Goal: Transaction & Acquisition: Purchase product/service

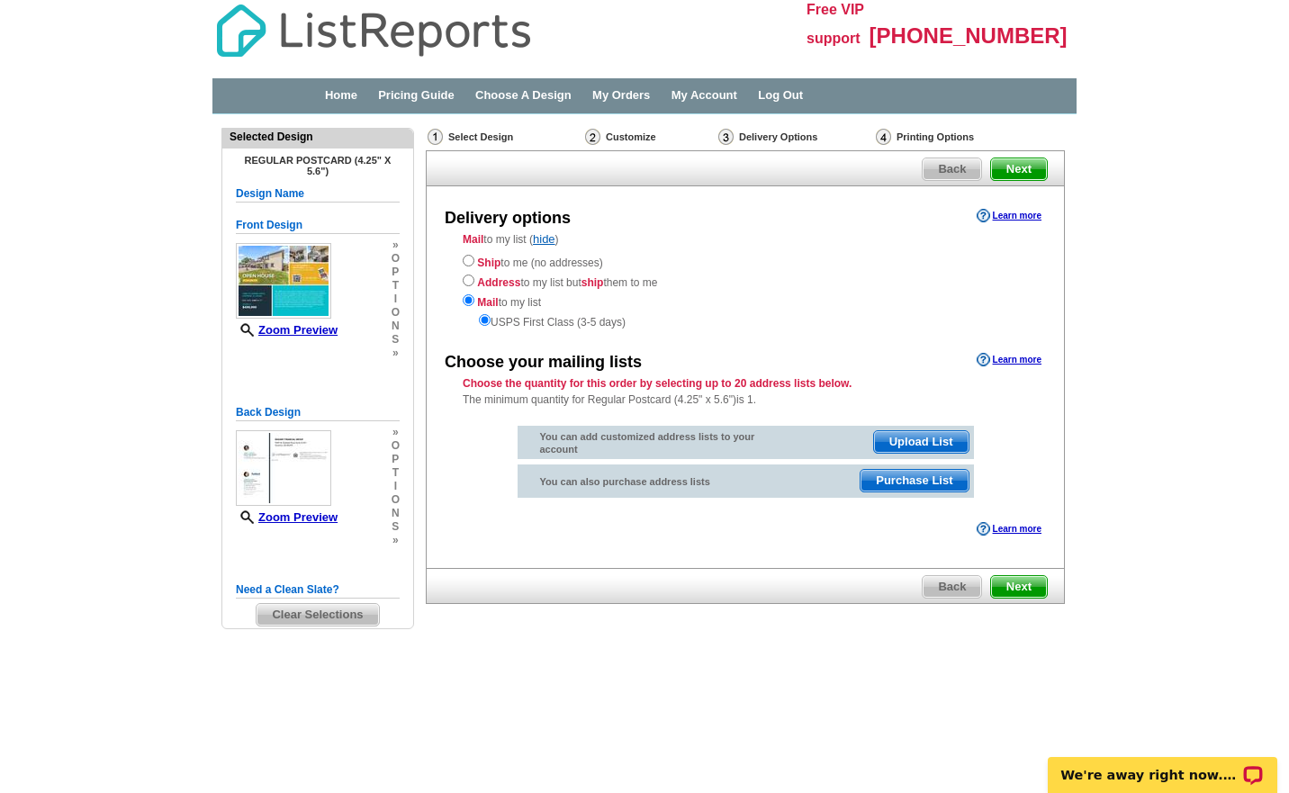
click at [898, 480] on span "Purchase List" at bounding box center [913, 481] width 107 height 22
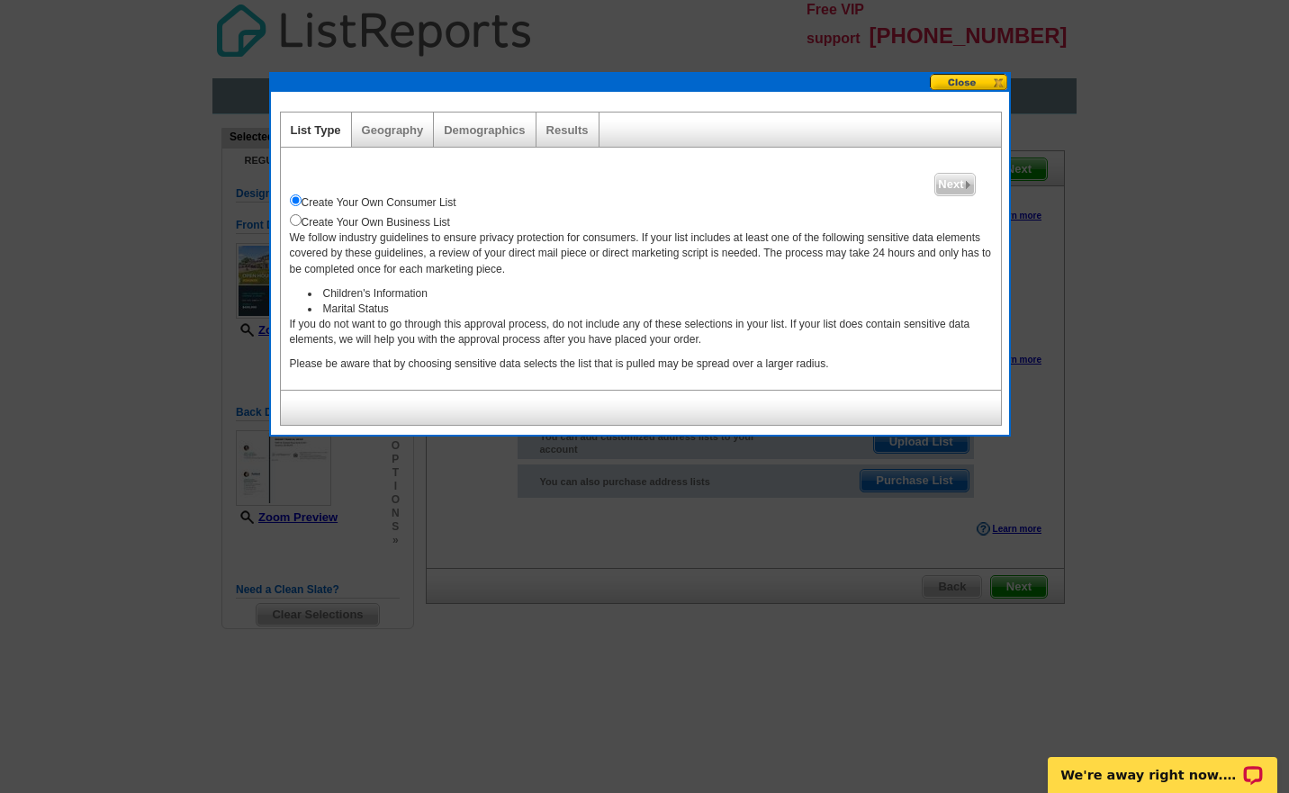
click at [393, 136] on link "Geography" at bounding box center [393, 129] width 62 height 13
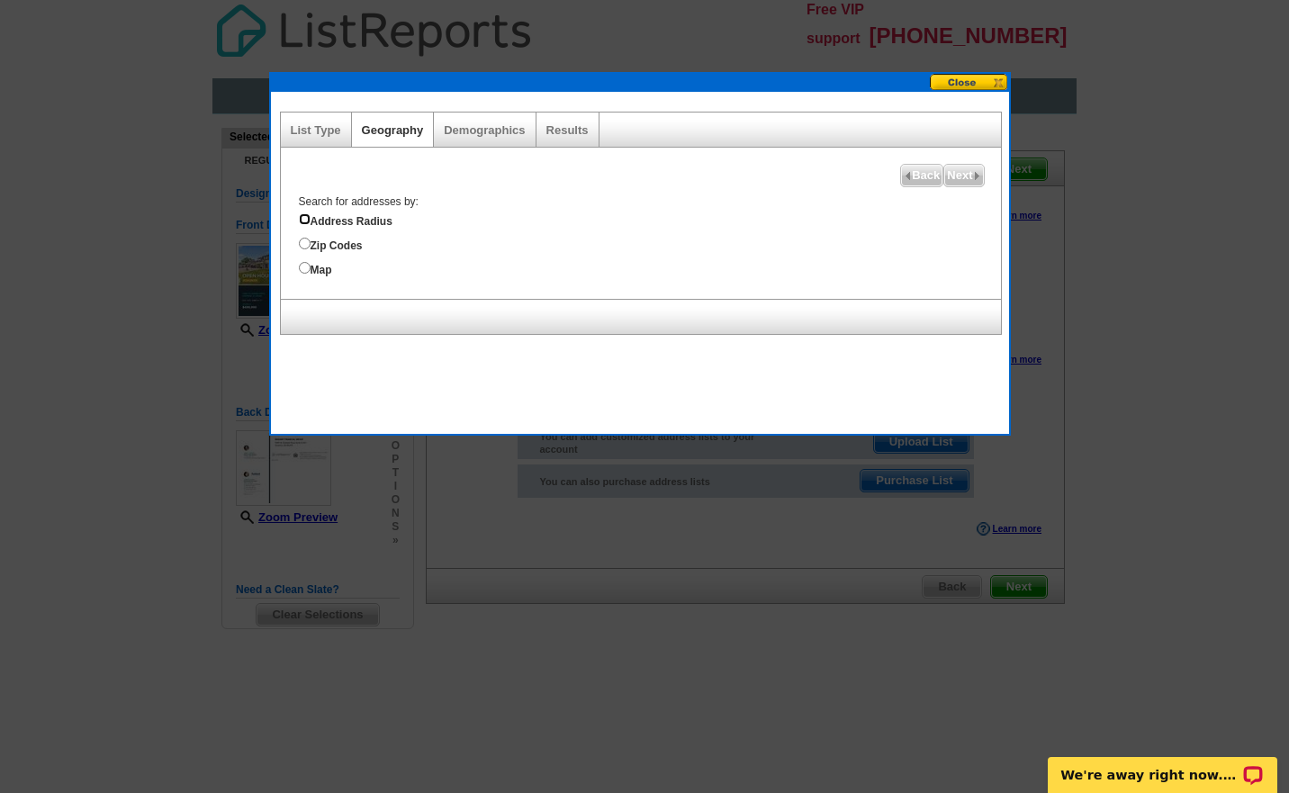
click at [303, 217] on input "Address Radius" at bounding box center [305, 219] width 12 height 12
radio input "true"
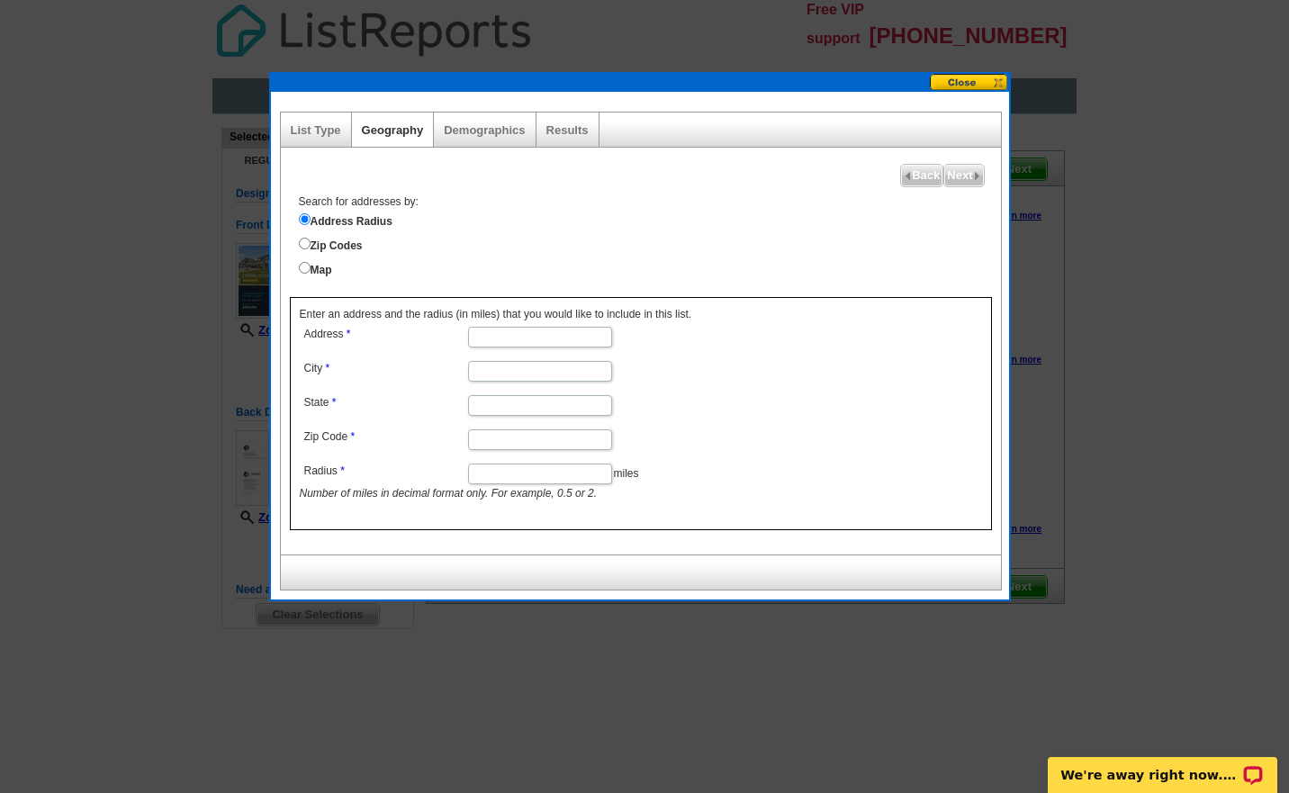
click at [508, 338] on input "Address" at bounding box center [540, 337] width 144 height 21
type input "17885 W Carmen Dr, Surprise, AZ, USA"
type input "Surprise"
type input "AZ"
type input "85388"
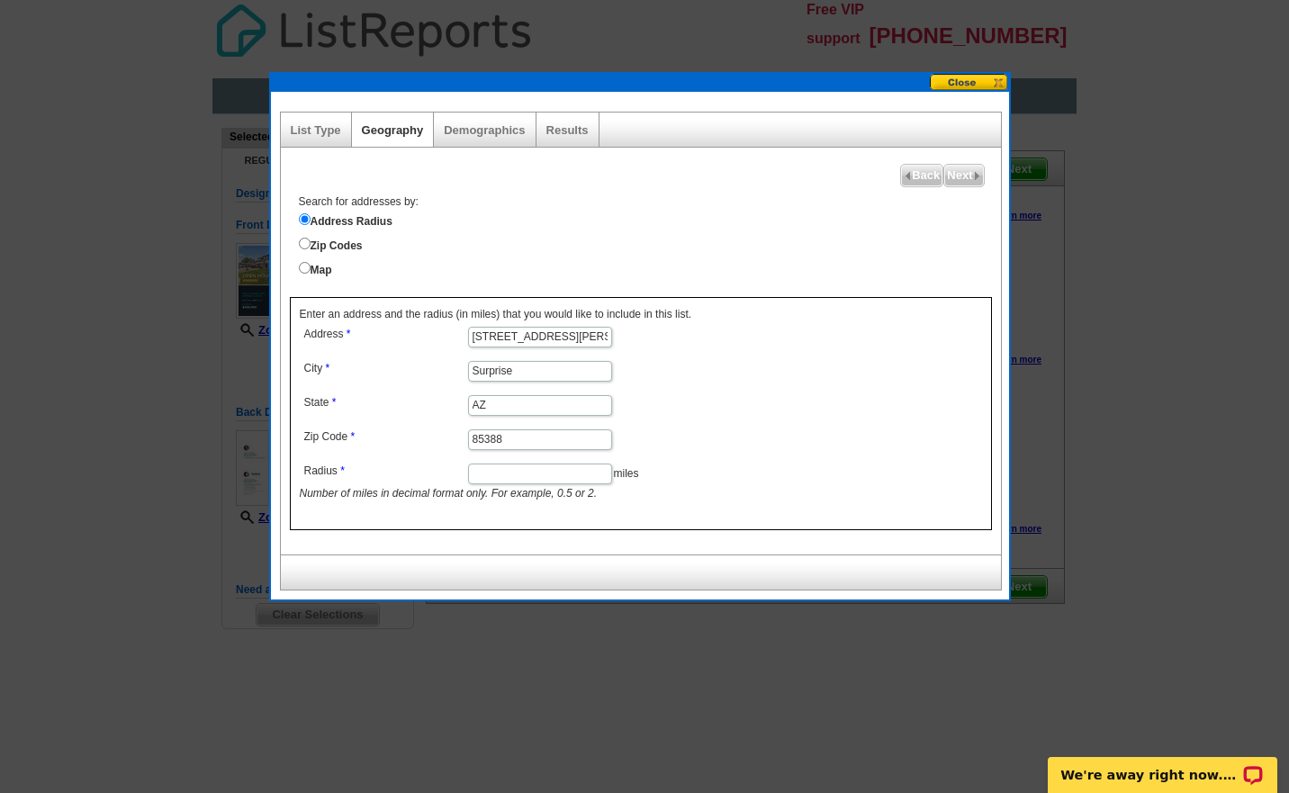
click at [492, 468] on input "Radius" at bounding box center [540, 473] width 144 height 21
type input "1"
click at [973, 175] on img at bounding box center [977, 176] width 8 height 8
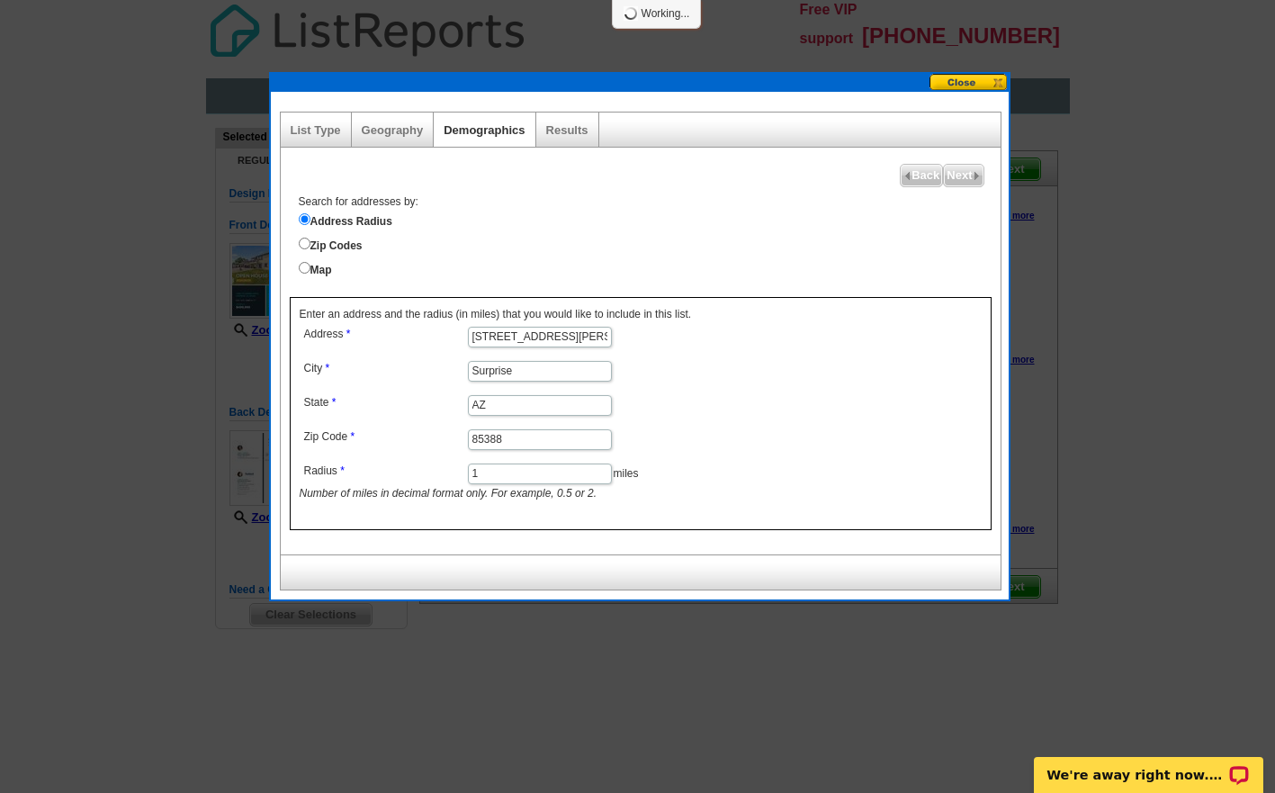
select select
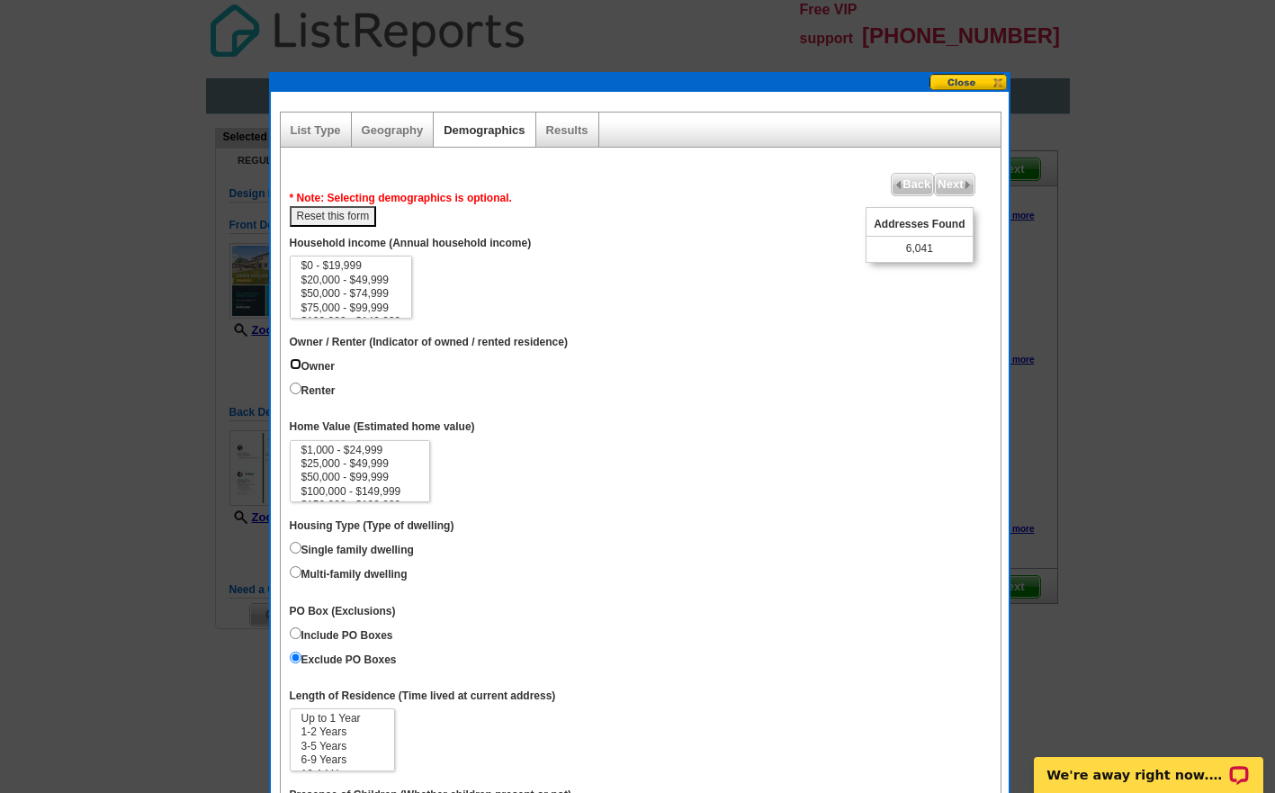
click at [292, 361] on input "Owner" at bounding box center [296, 364] width 12 height 12
radio input "true"
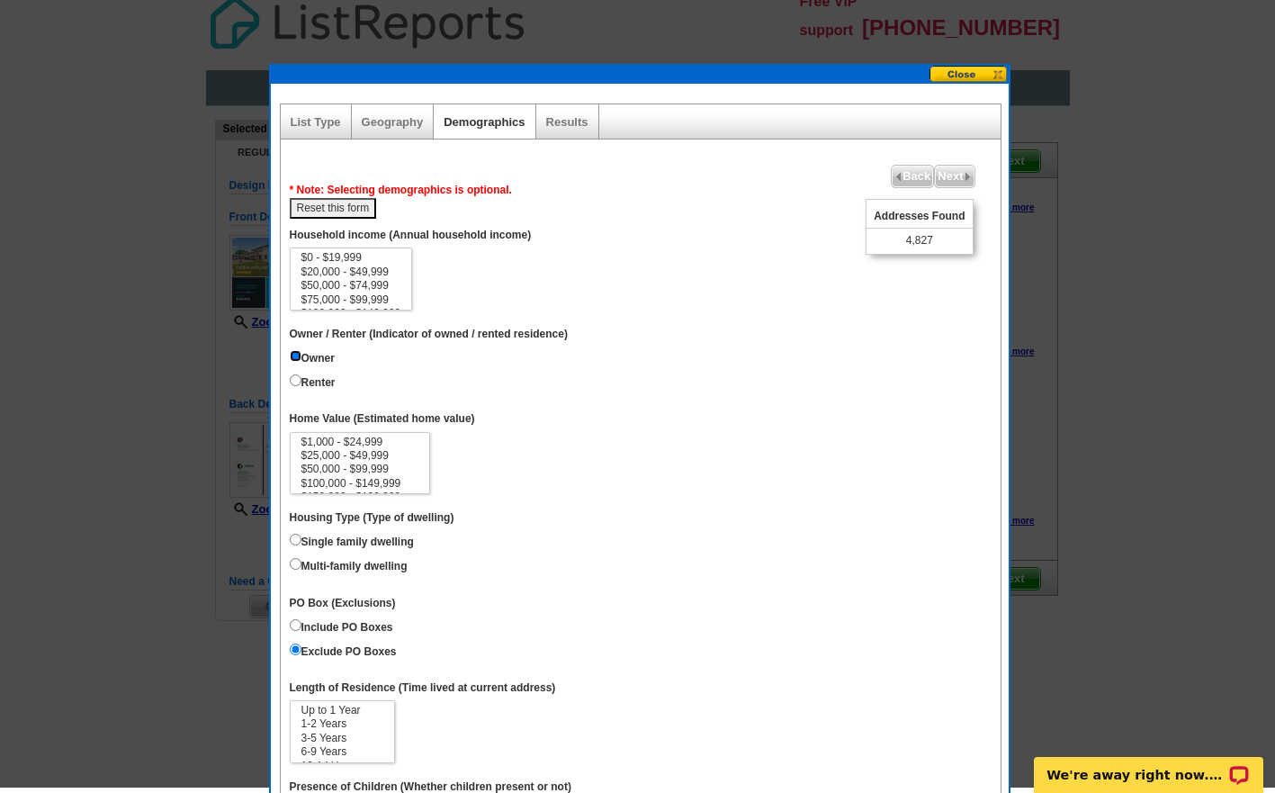
scroll to position [2, 0]
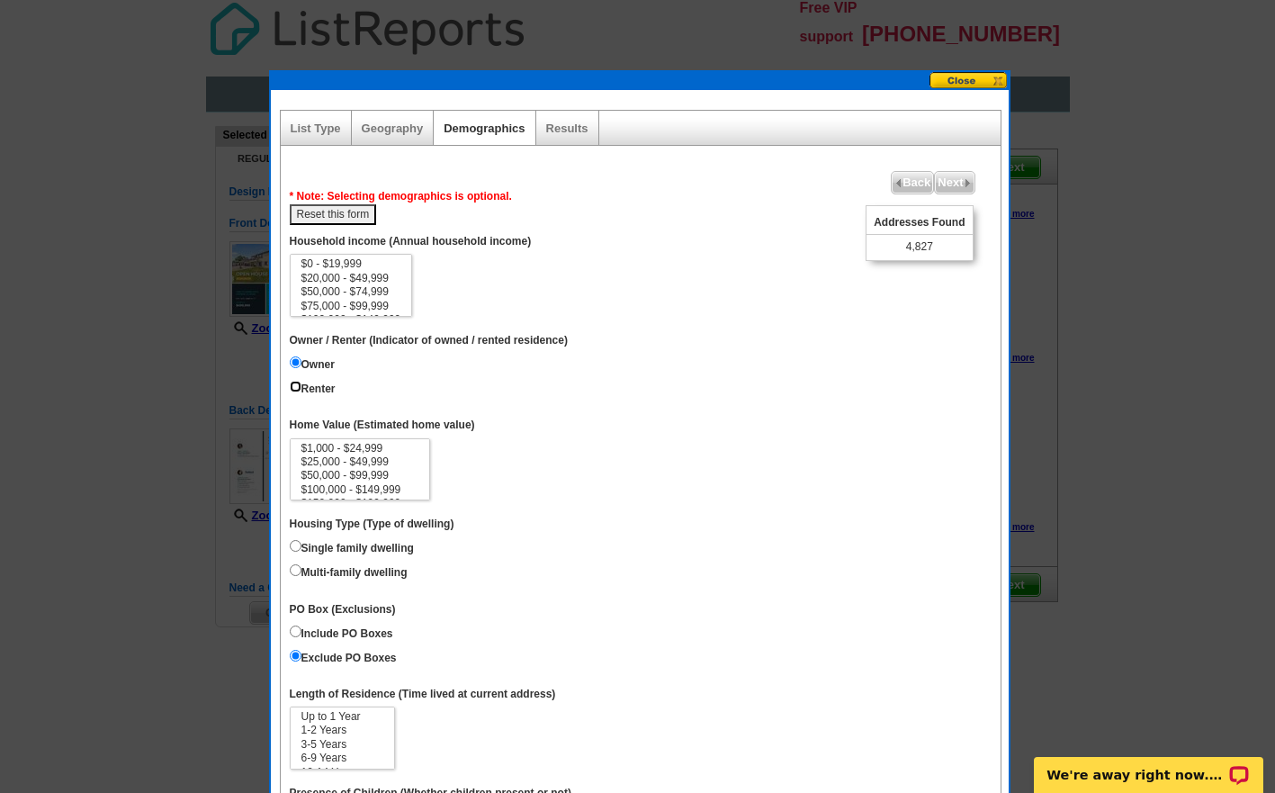
click at [296, 387] on input "Renter" at bounding box center [296, 387] width 12 height 12
radio input "true"
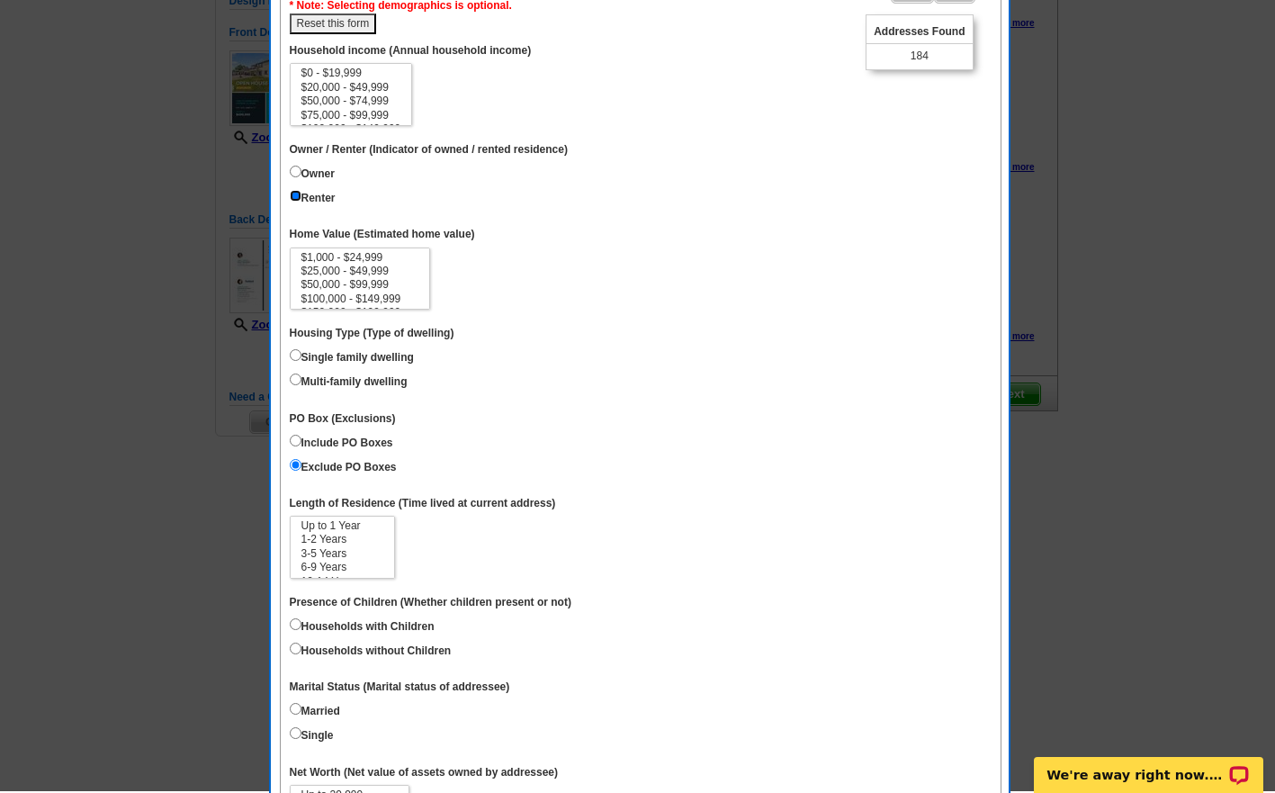
scroll to position [189, 0]
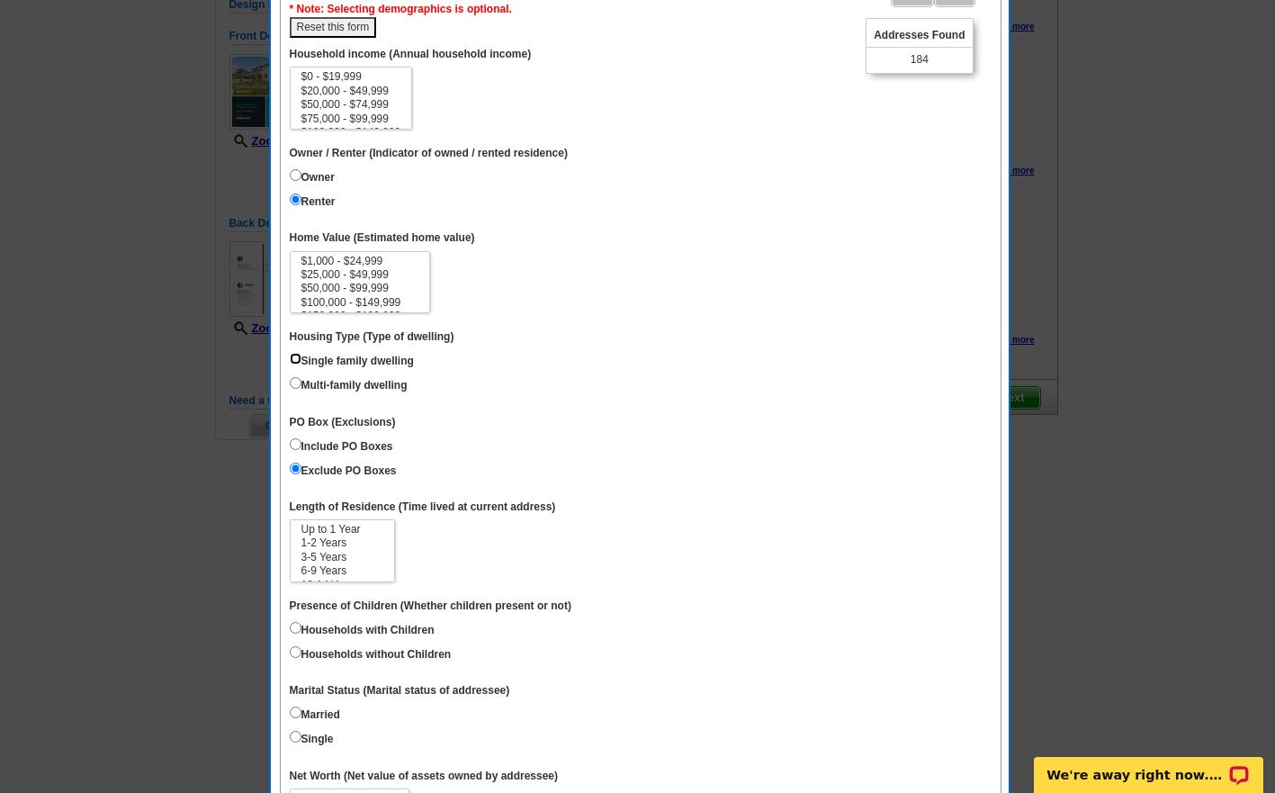
click at [291, 355] on input "Single family dwelling" at bounding box center [296, 359] width 12 height 12
radio input "true"
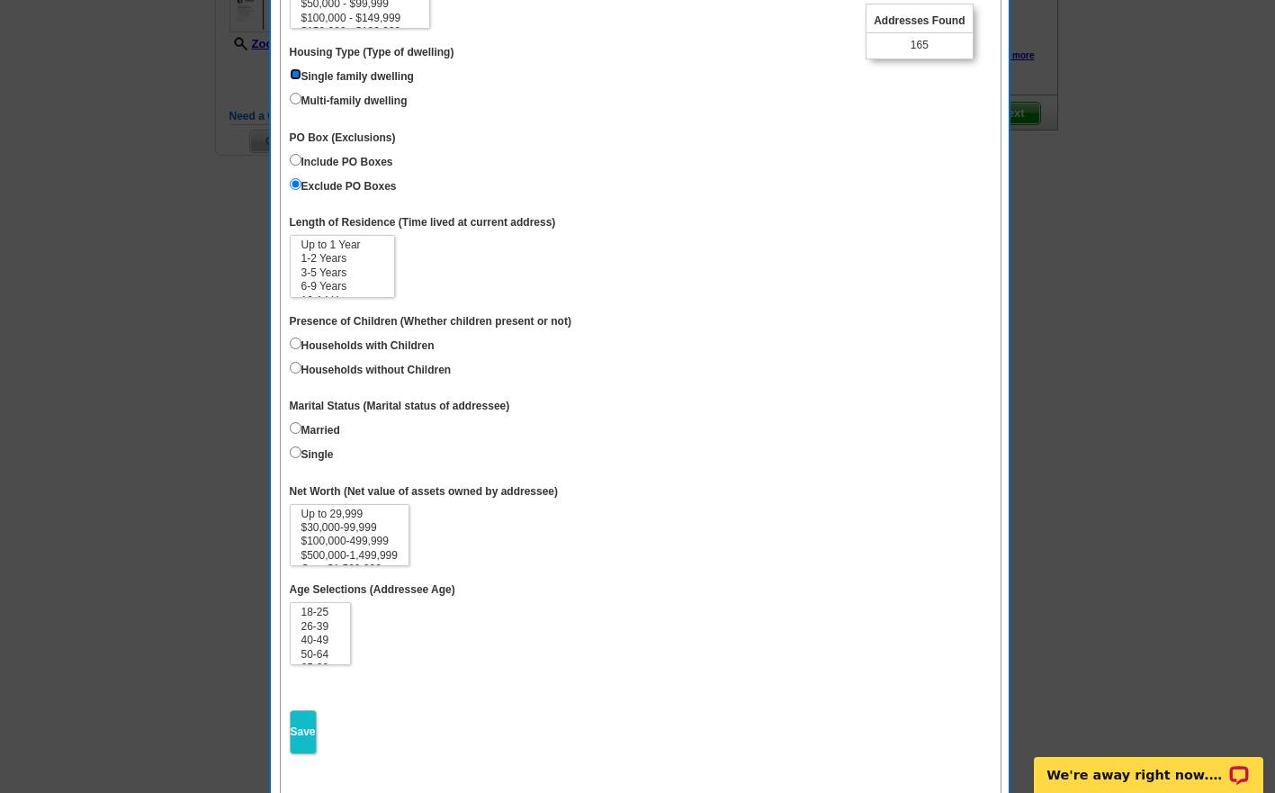
scroll to position [472, 0]
click at [331, 257] on option "1-2 Years" at bounding box center [342, 260] width 85 height 13
click at [322, 271] on option "3-5 Years" at bounding box center [342, 274] width 85 height 13
click at [331, 248] on option "Up to 1 Year" at bounding box center [342, 246] width 85 height 13
click at [344, 241] on option "Up to 1 Year" at bounding box center [342, 246] width 85 height 13
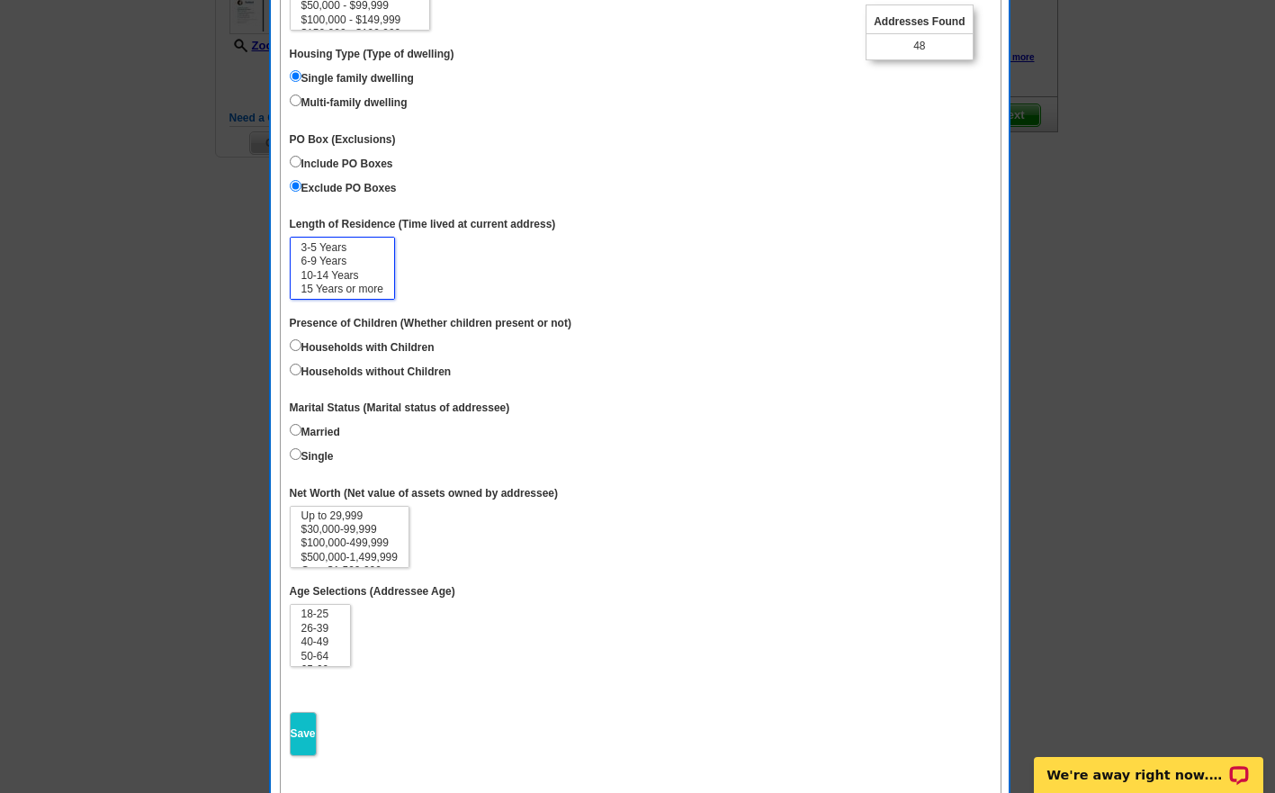
scroll to position [0, 0]
click at [331, 261] on option "1-2 Years" at bounding box center [342, 260] width 85 height 13
click at [341, 274] on option "3-5 Years" at bounding box center [342, 274] width 85 height 13
select select "6-9"
click at [340, 283] on option "6-9 Years" at bounding box center [342, 288] width 85 height 13
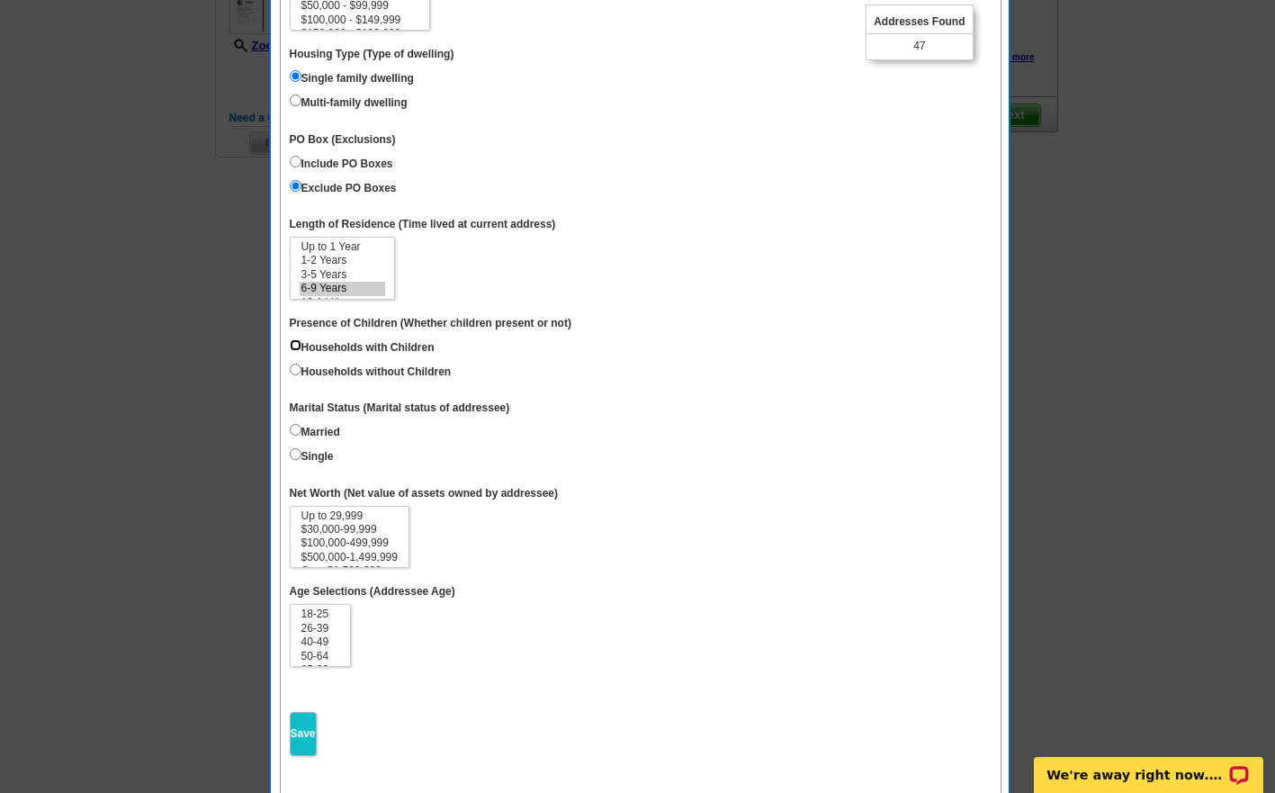
click at [297, 339] on input "Households with Children" at bounding box center [296, 345] width 12 height 12
radio input "true"
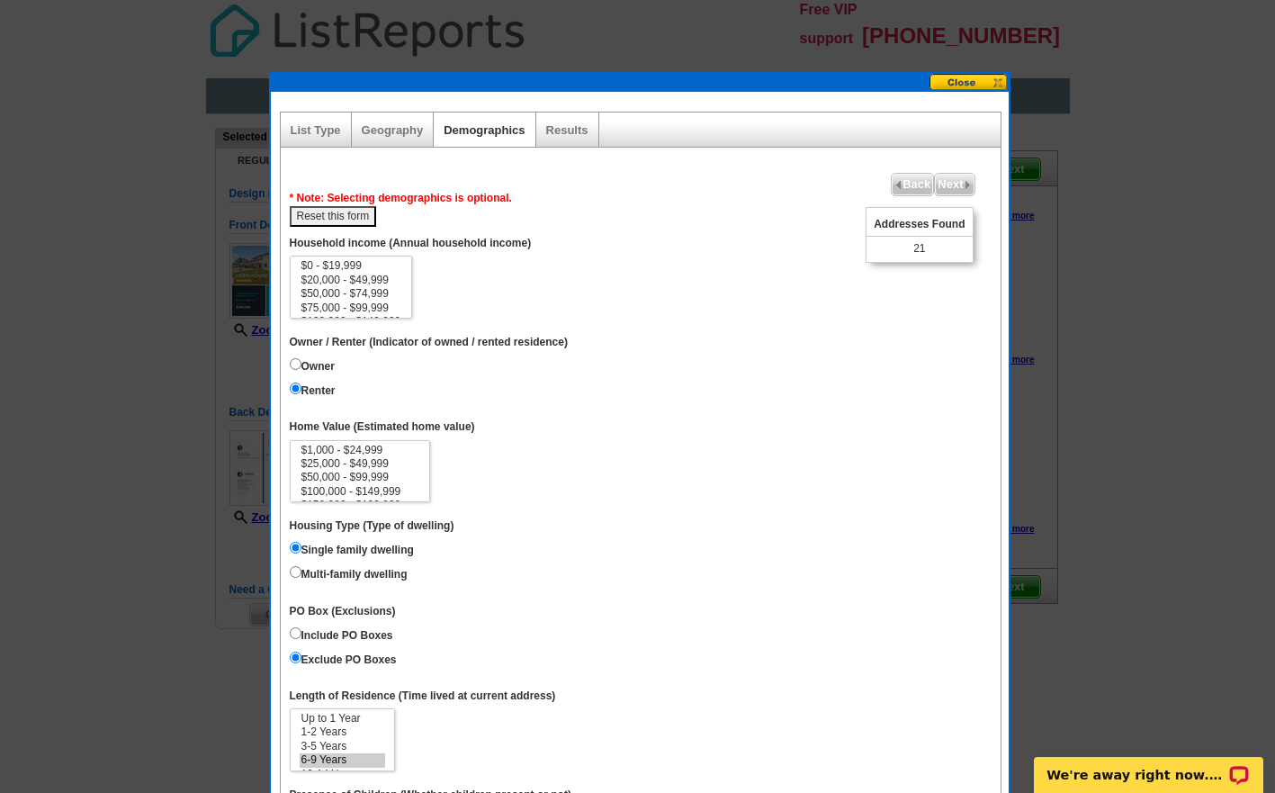
click at [351, 220] on button "Reset this form" at bounding box center [333, 216] width 87 height 21
select select
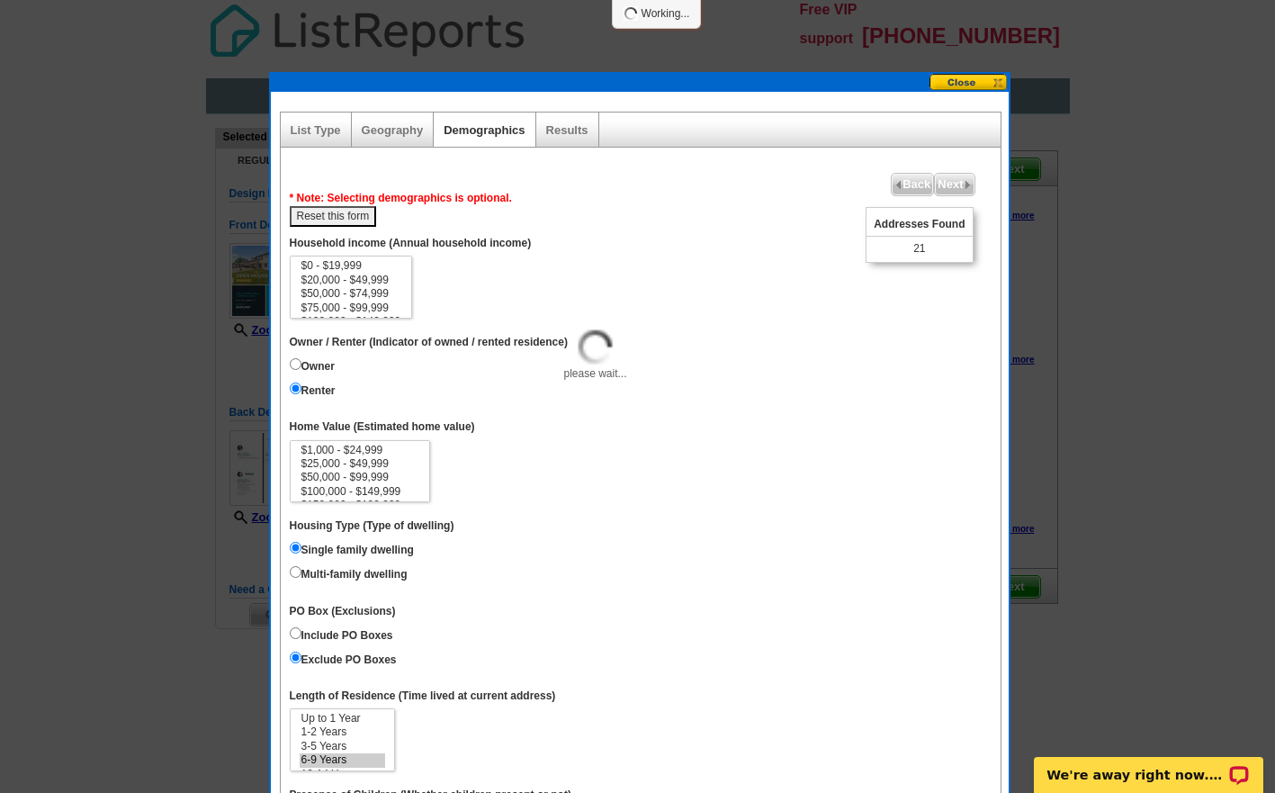
select select
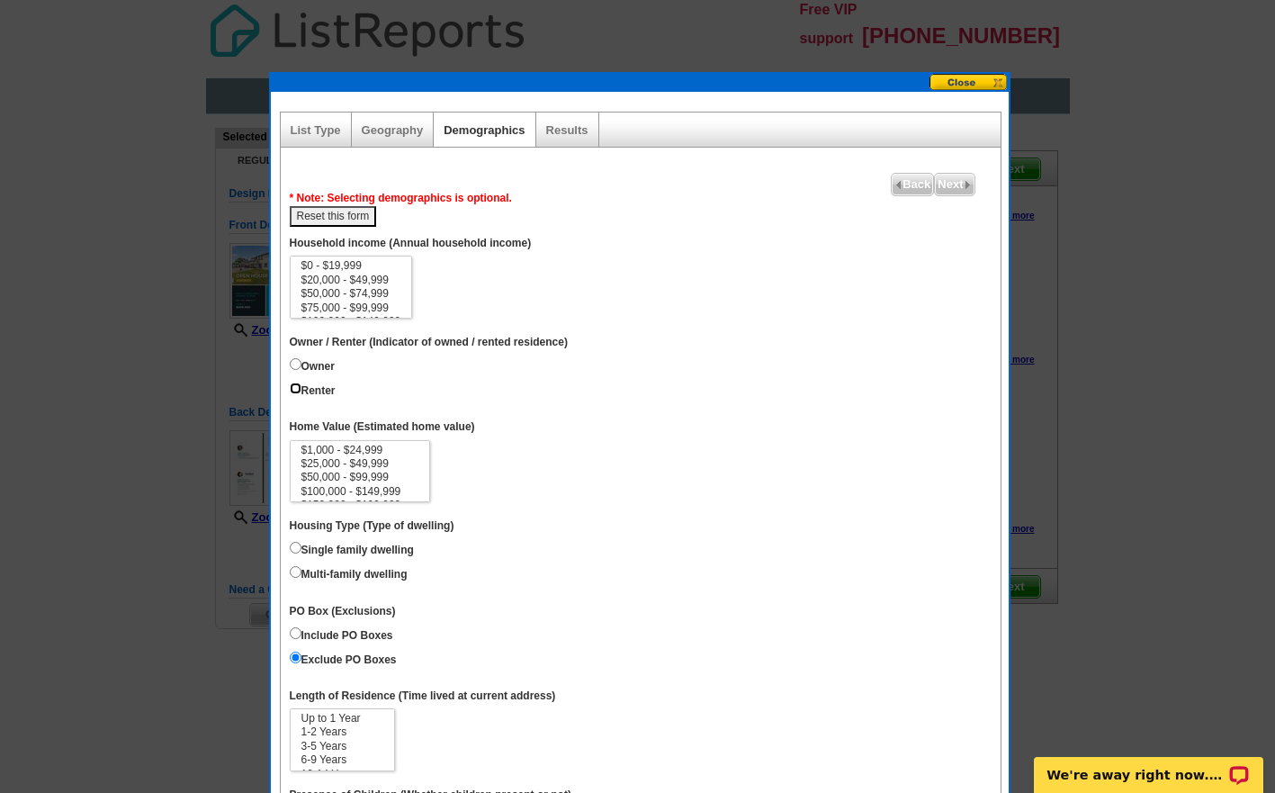
click at [296, 385] on input "Renter" at bounding box center [296, 388] width 12 height 12
radio input "true"
click at [295, 549] on input "Single family dwelling" at bounding box center [296, 548] width 12 height 12
radio input "true"
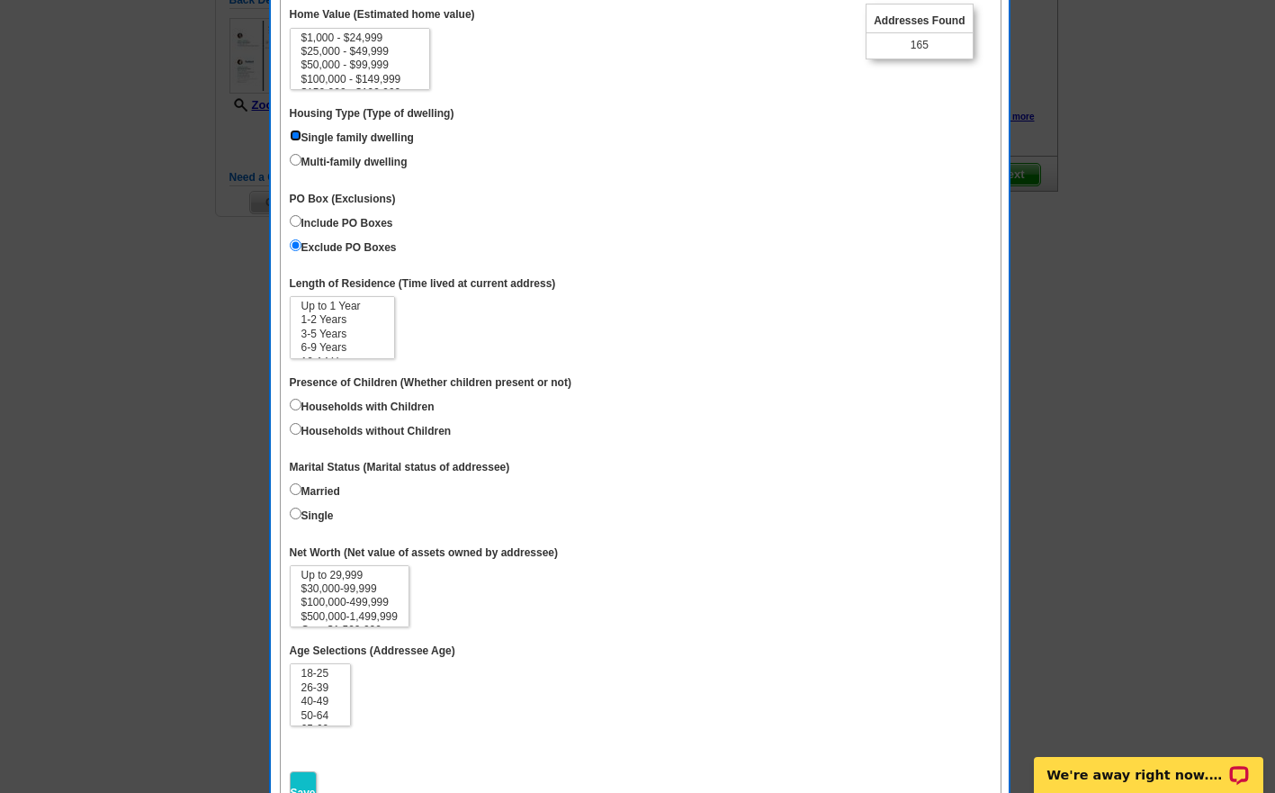
scroll to position [535, 0]
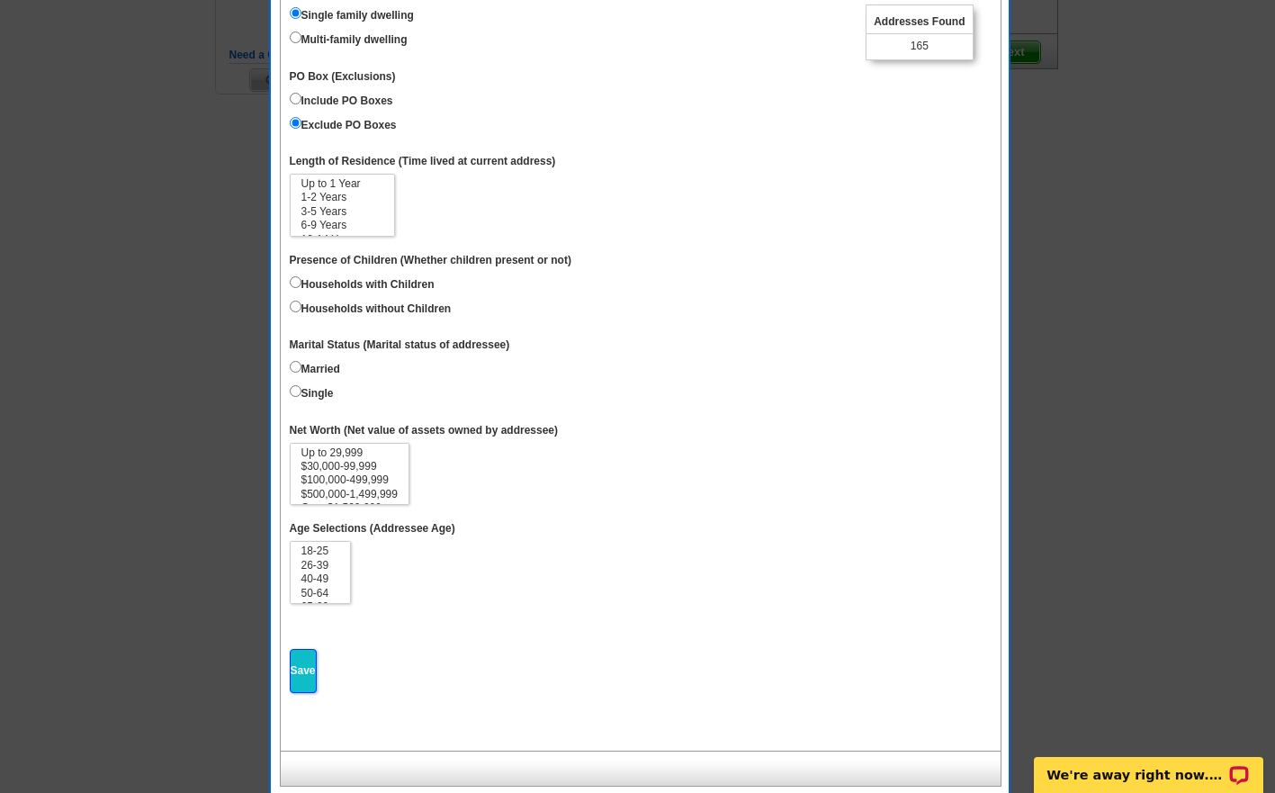
click at [305, 666] on input "Save" at bounding box center [303, 671] width 27 height 44
select select
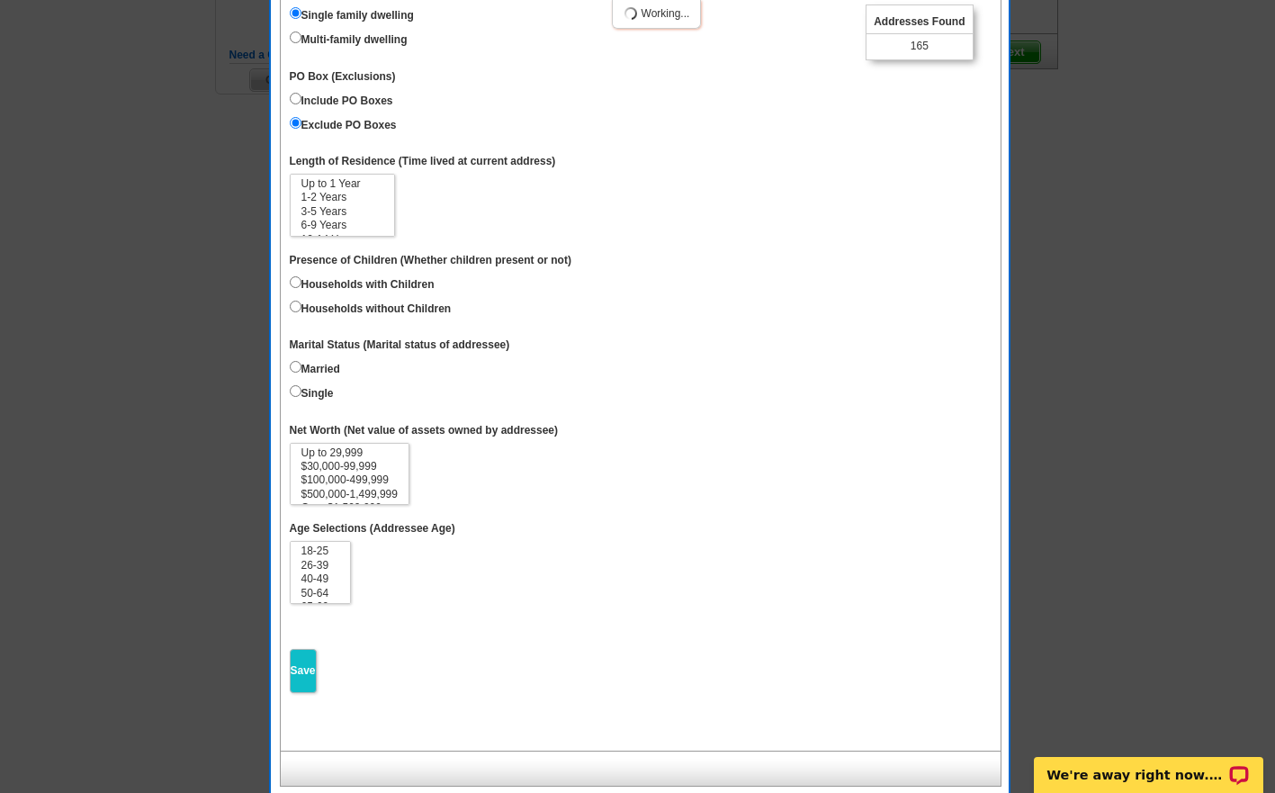
select select
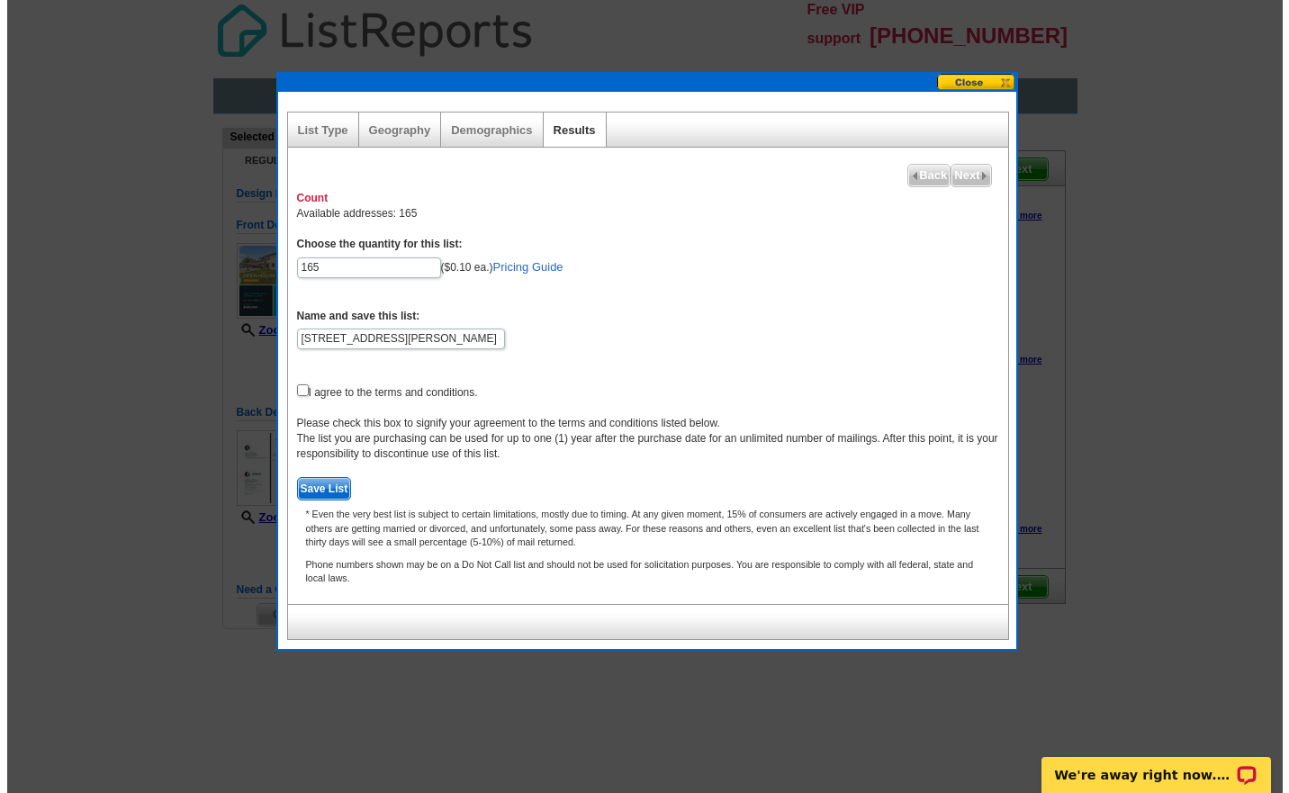
scroll to position [0, 0]
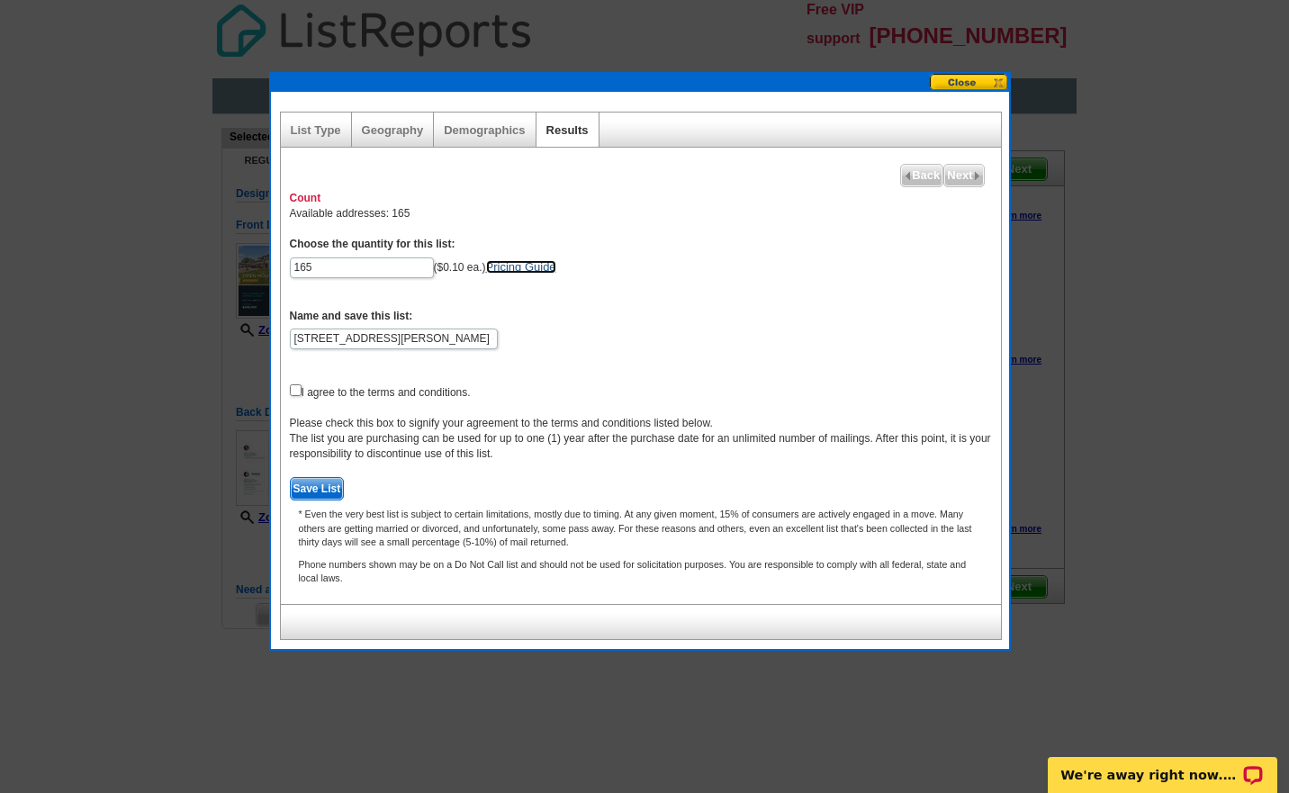
click at [521, 267] on link "Pricing Guide" at bounding box center [521, 266] width 70 height 13
click at [294, 390] on input "checkbox" at bounding box center [296, 390] width 12 height 12
checkbox input "true"
drag, startPoint x: 330, startPoint y: 264, endPoint x: 269, endPoint y: 264, distance: 61.2
click at [269, 264] on div "List Type Geography Map Demographics Results Next Back Count Available addresse…" at bounding box center [640, 361] width 742 height 579
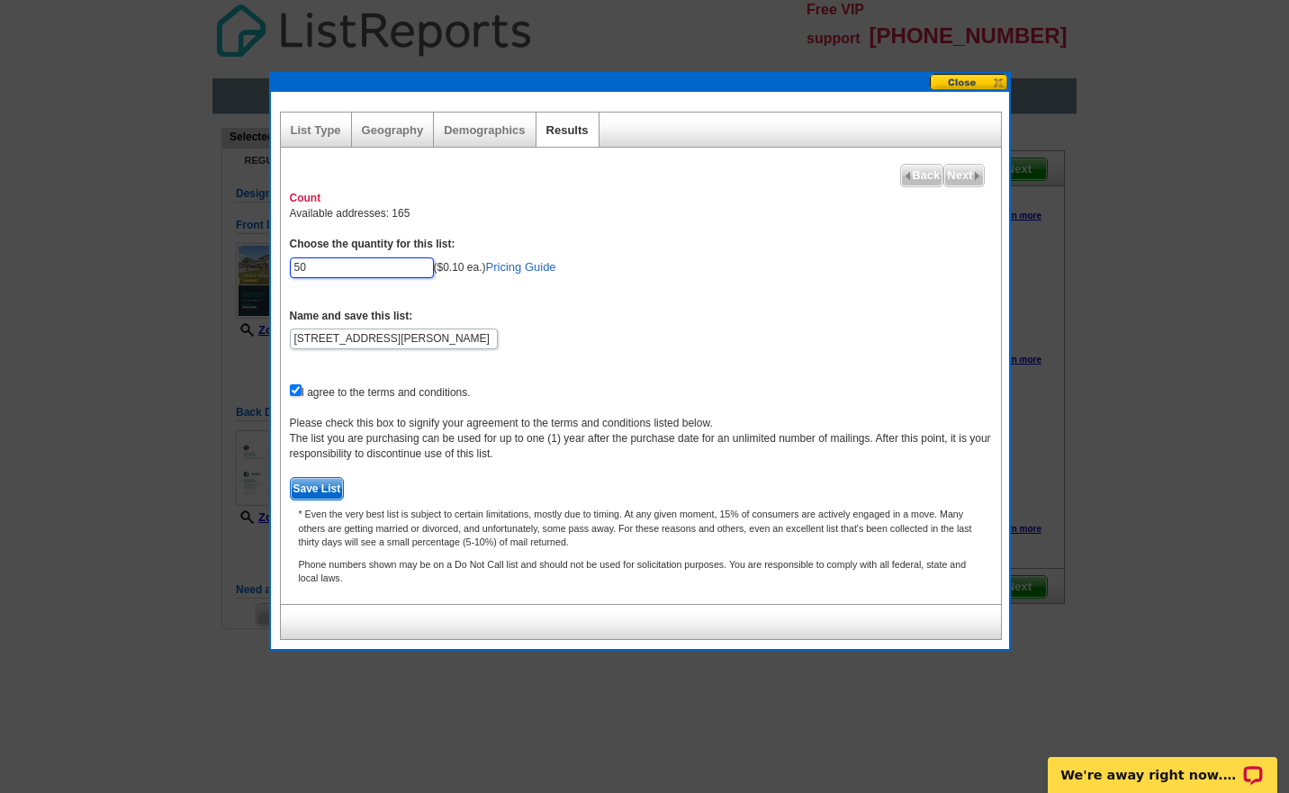
type input "50"
click at [326, 490] on span "Save List" at bounding box center [317, 489] width 53 height 22
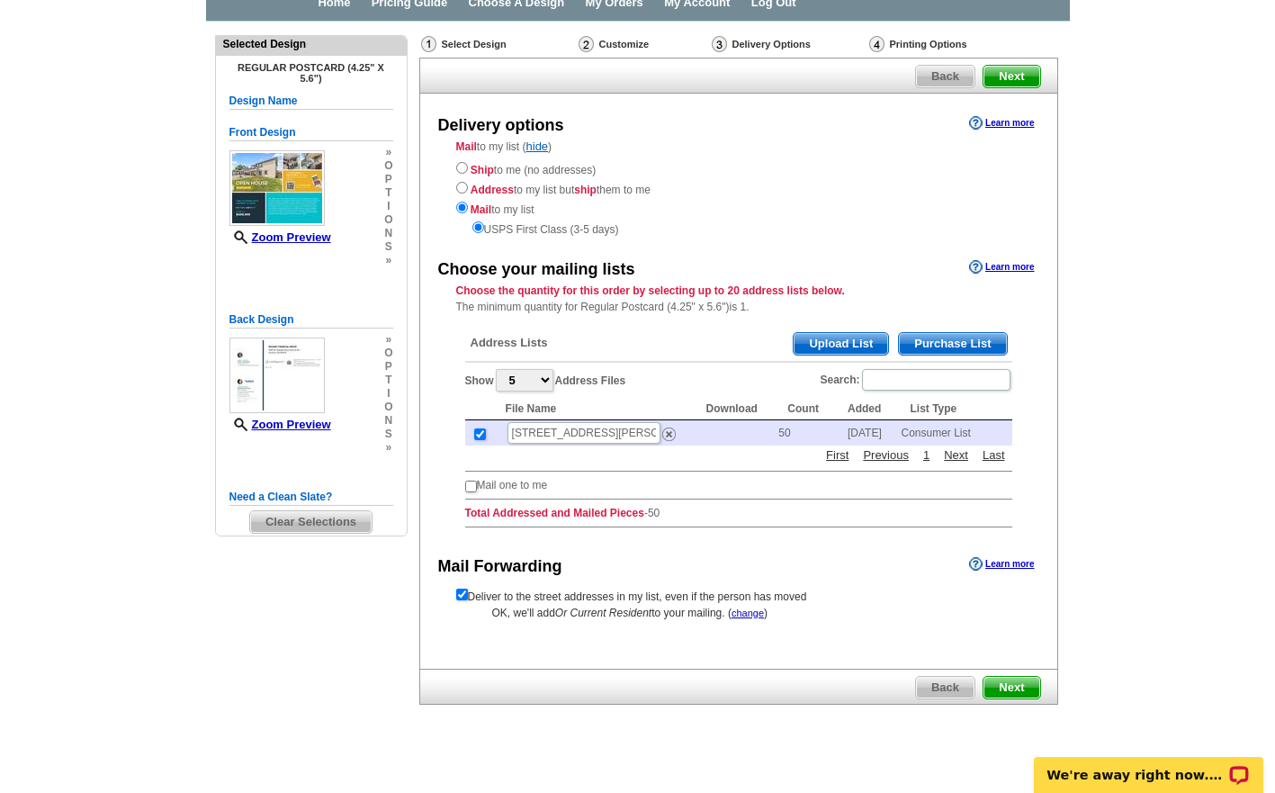
scroll to position [112, 0]
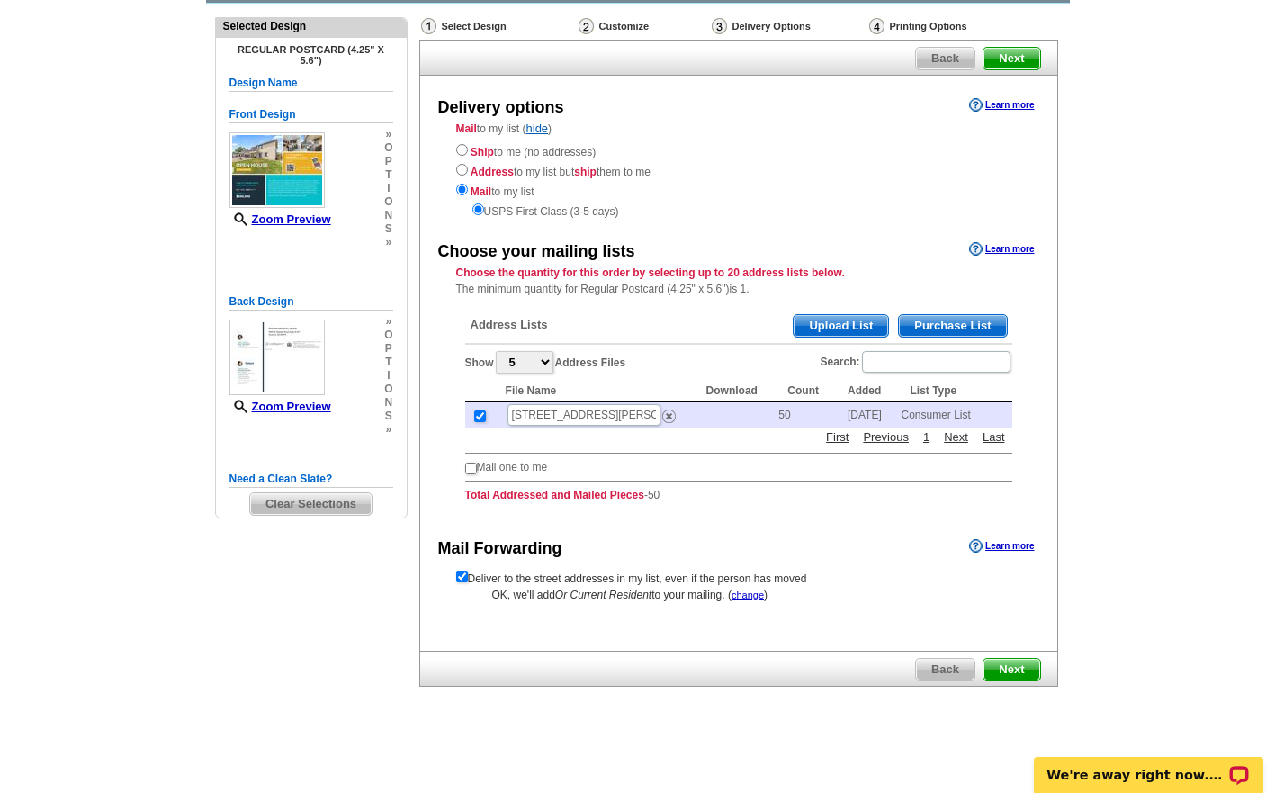
click at [1013, 670] on span "Next" at bounding box center [1012, 670] width 56 height 22
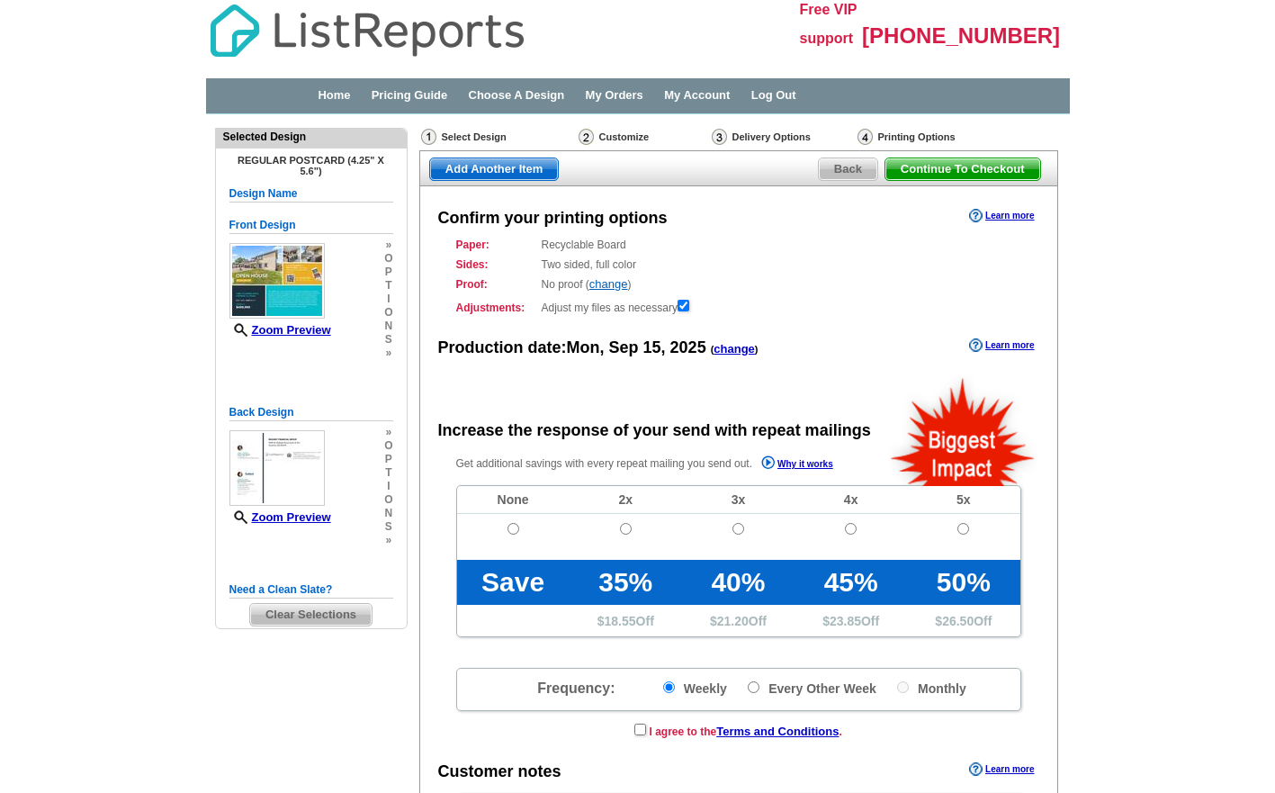
radio input "false"
